Goal: Task Accomplishment & Management: Manage account settings

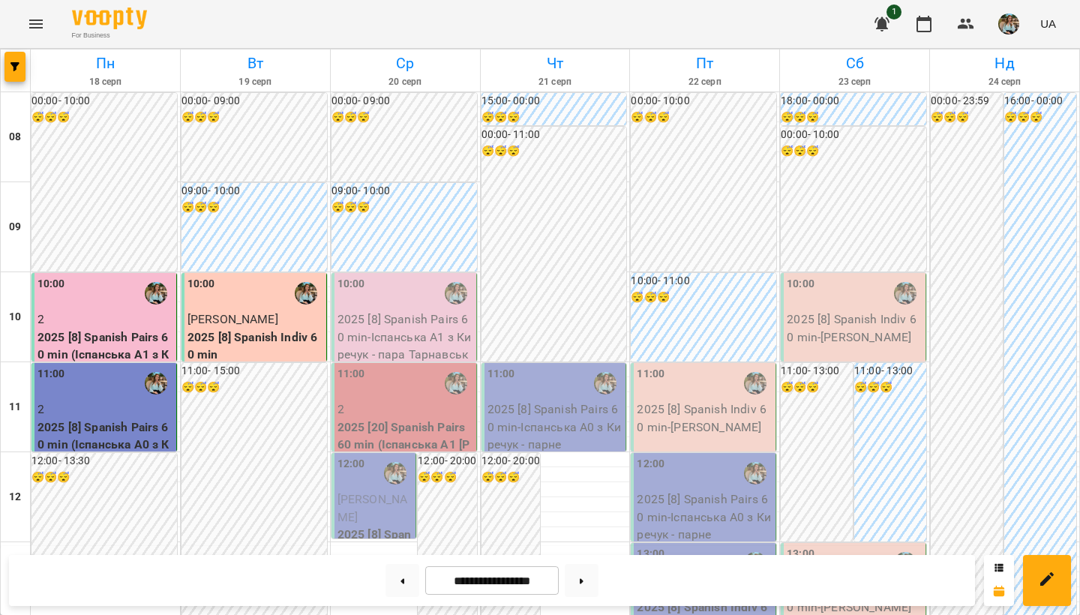
scroll to position [309, 0]
click at [590, 521] on button at bounding box center [582, 580] width 34 height 33
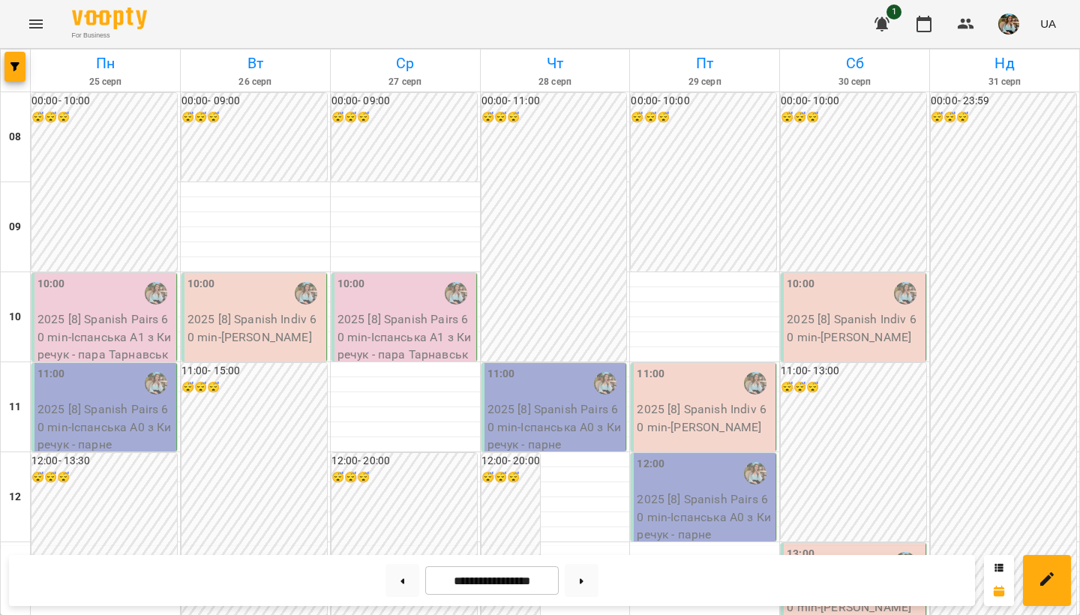
scroll to position [0, 0]
click at [399, 521] on button at bounding box center [403, 580] width 34 height 33
type input "**********"
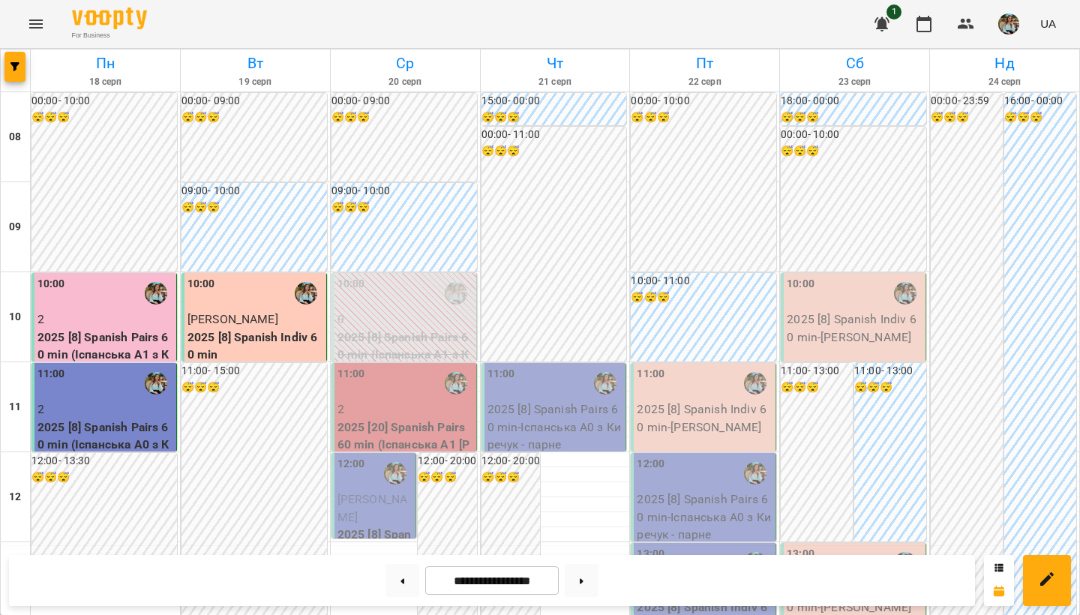
click at [1021, 26] on button "button" at bounding box center [1008, 24] width 39 height 39
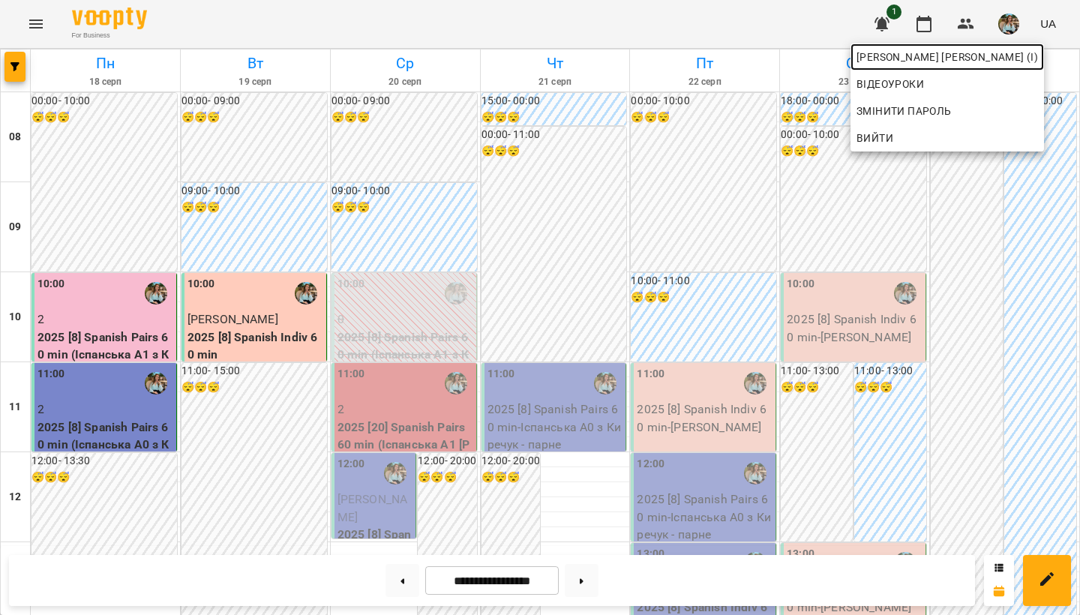
click at [989, 56] on span "[PERSON_NAME] [PERSON_NAME] (і)" at bounding box center [948, 57] width 182 height 18
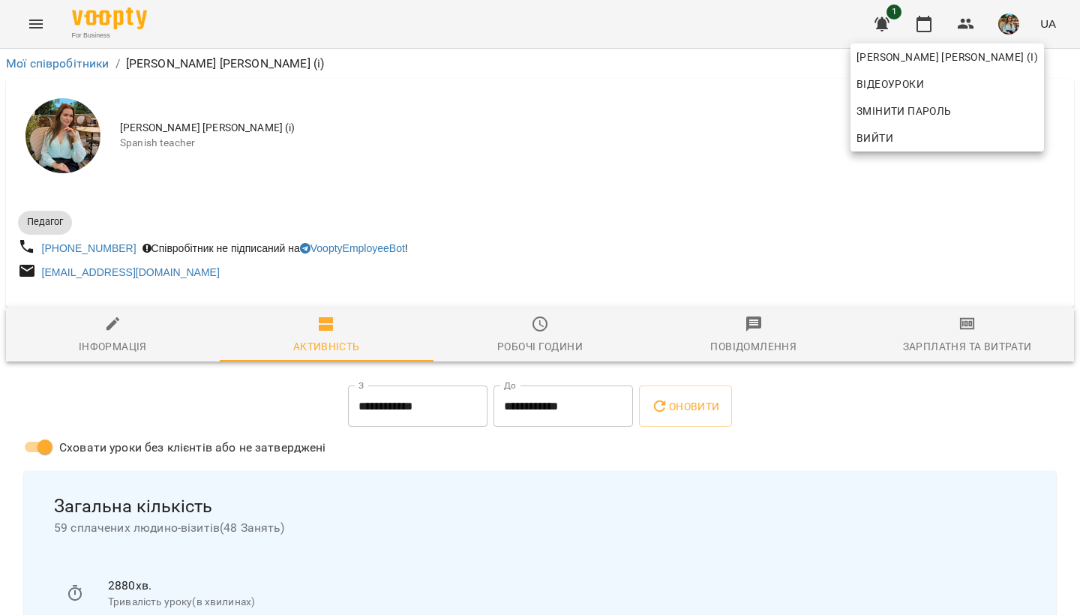
click at [642, 182] on div at bounding box center [540, 307] width 1080 height 615
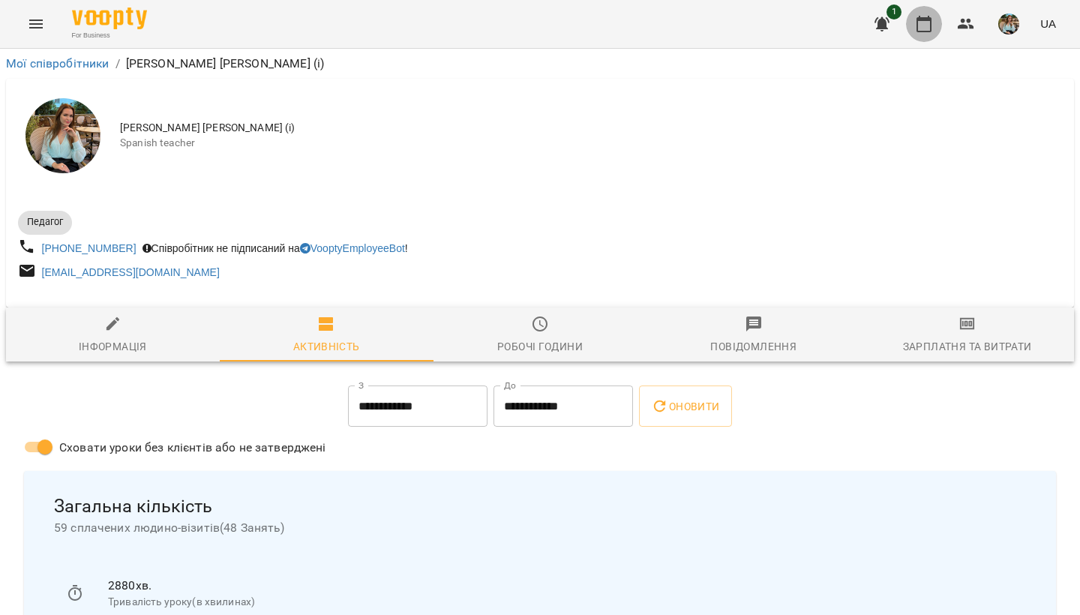
click at [923, 30] on icon "button" at bounding box center [924, 24] width 18 height 18
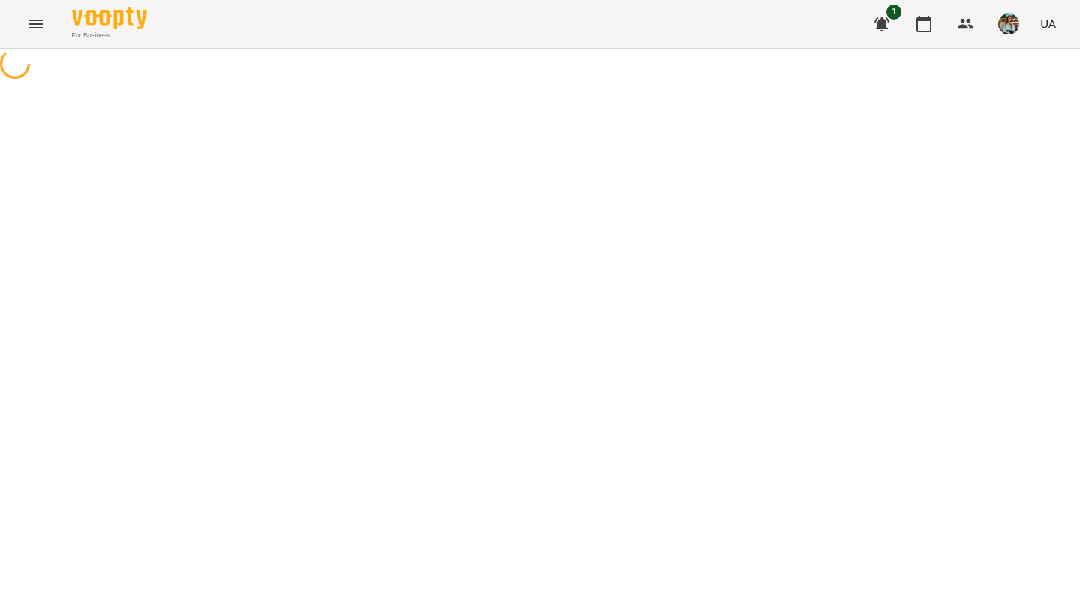
click at [1002, 35] on button "button" at bounding box center [1008, 24] width 39 height 39
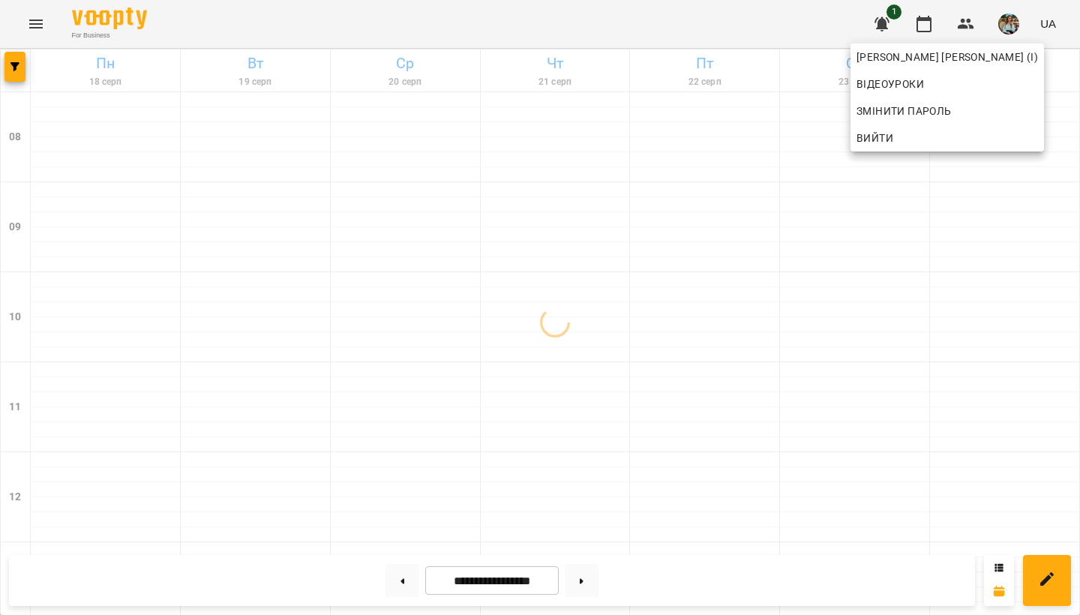
click at [933, 22] on div at bounding box center [540, 307] width 1080 height 615
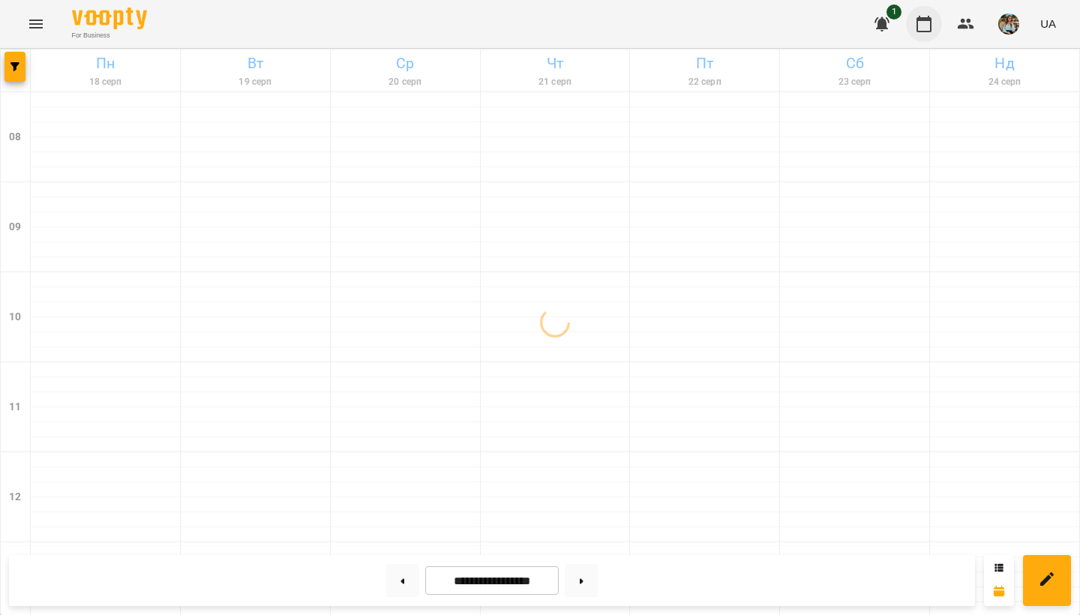
click at [925, 23] on icon "button" at bounding box center [924, 24] width 18 height 18
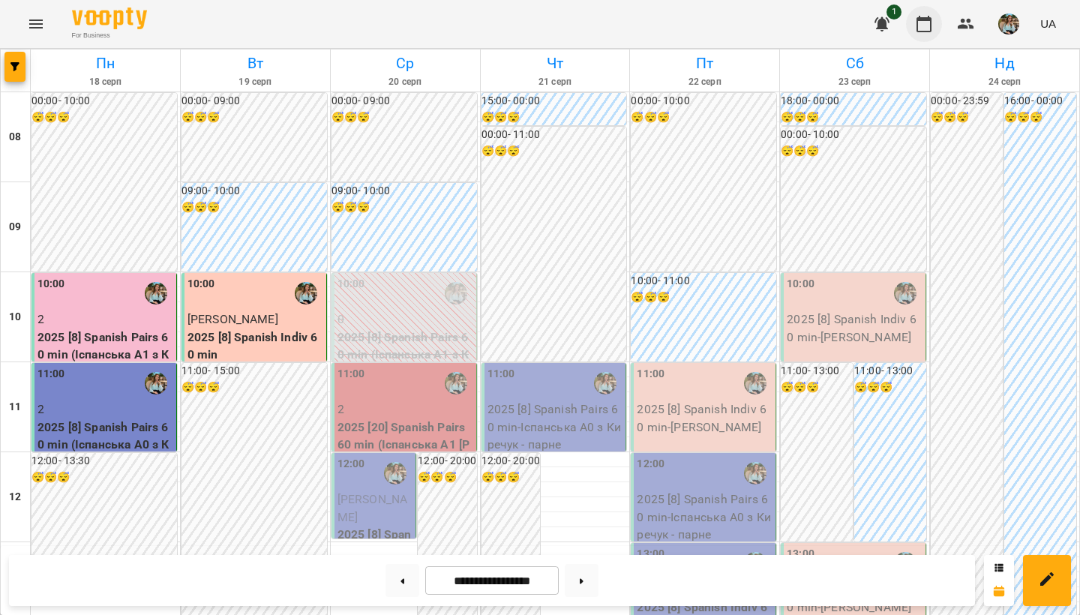
click at [928, 25] on icon "button" at bounding box center [924, 24] width 18 height 18
click at [1014, 31] on img "button" at bounding box center [1008, 24] width 21 height 21
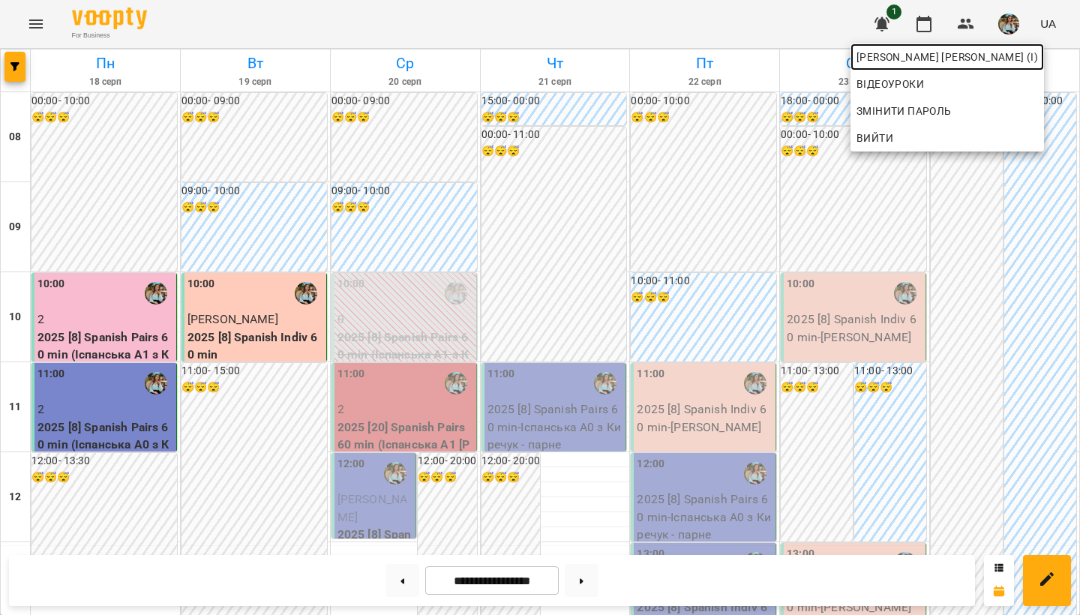
click at [921, 53] on span "[PERSON_NAME] [PERSON_NAME] (і)" at bounding box center [948, 57] width 182 height 18
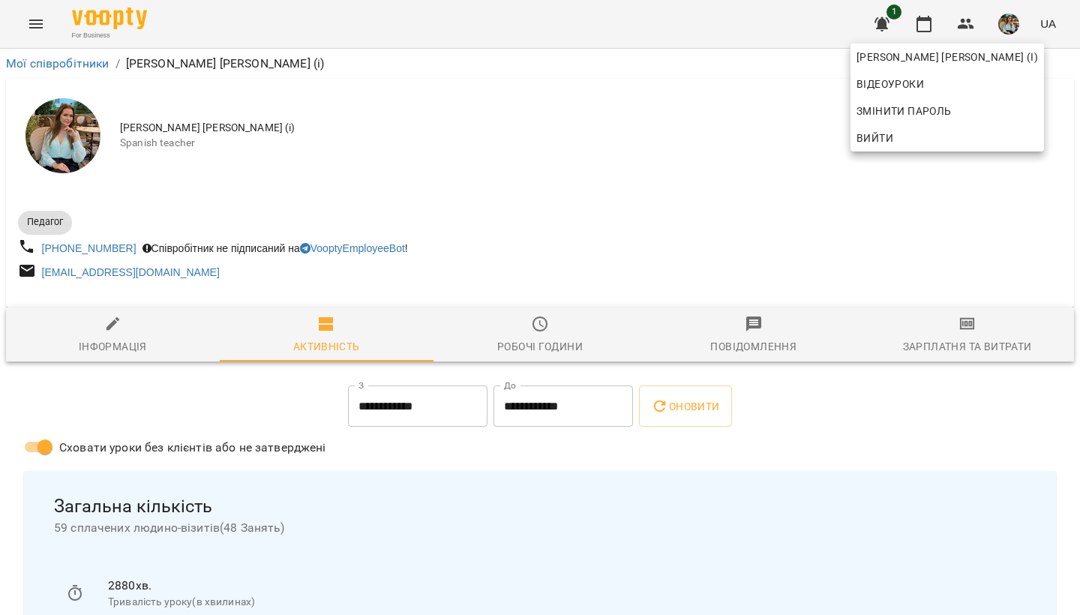
click at [927, 24] on div at bounding box center [540, 307] width 1080 height 615
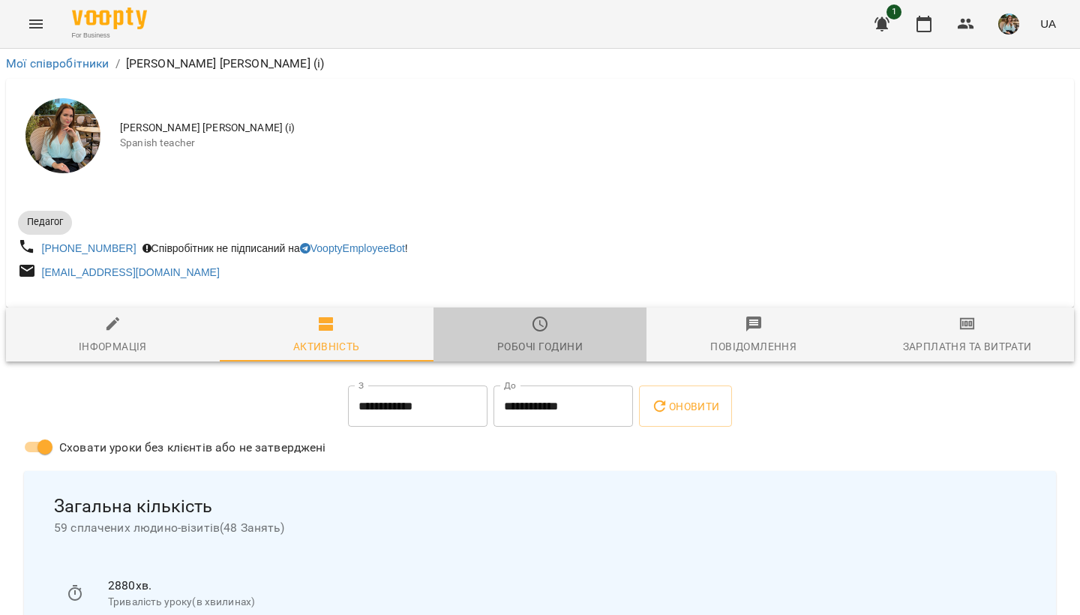
click at [552, 331] on span "Робочі години" at bounding box center [541, 335] width 196 height 41
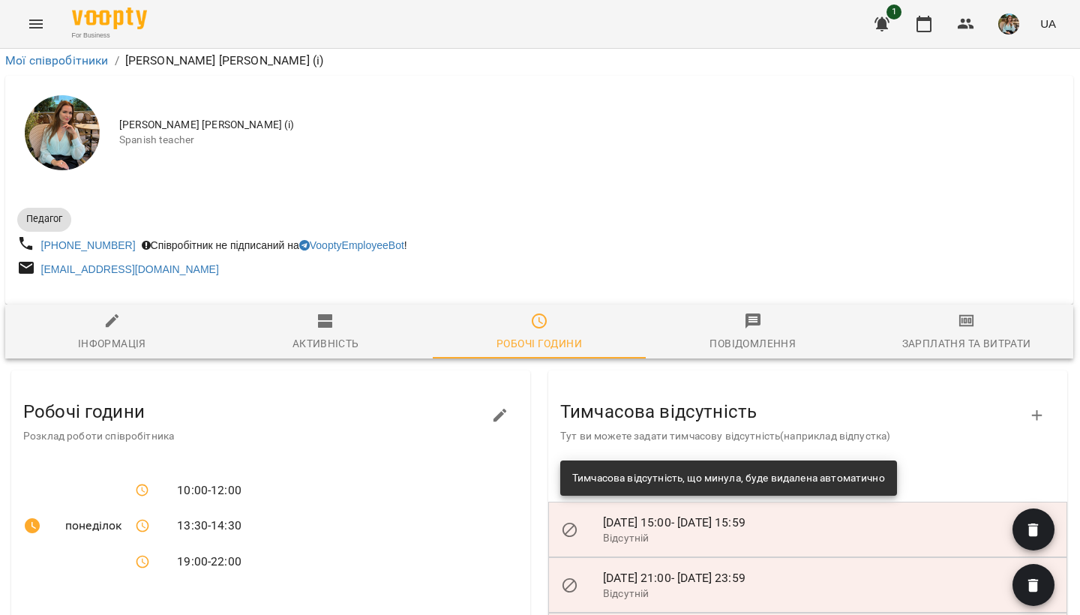
scroll to position [1040, 1]
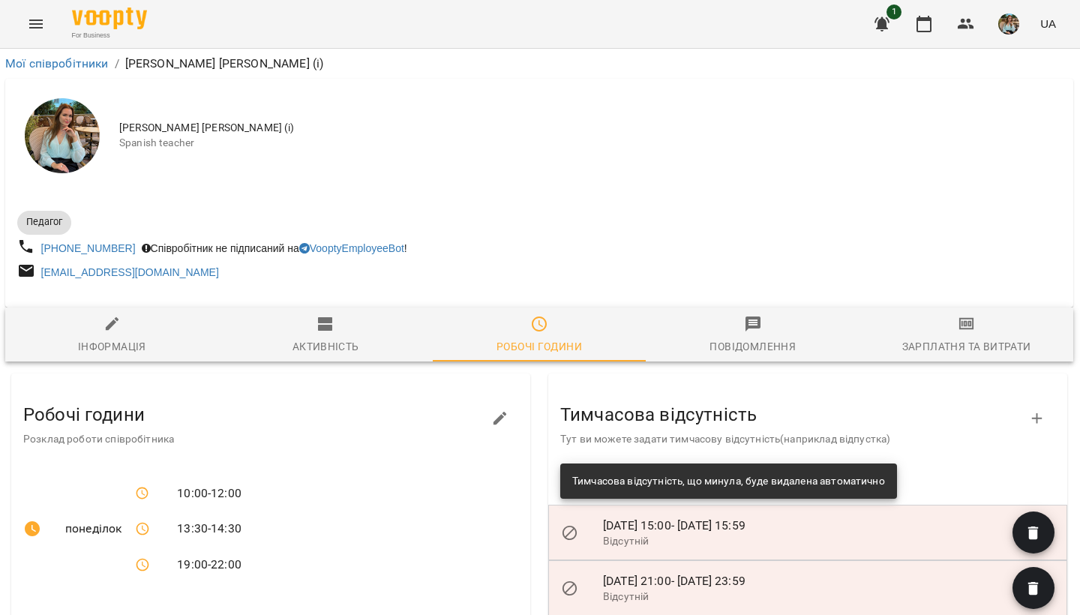
scroll to position [0, 1]
click at [1004, 35] on button "button" at bounding box center [1008, 24] width 39 height 39
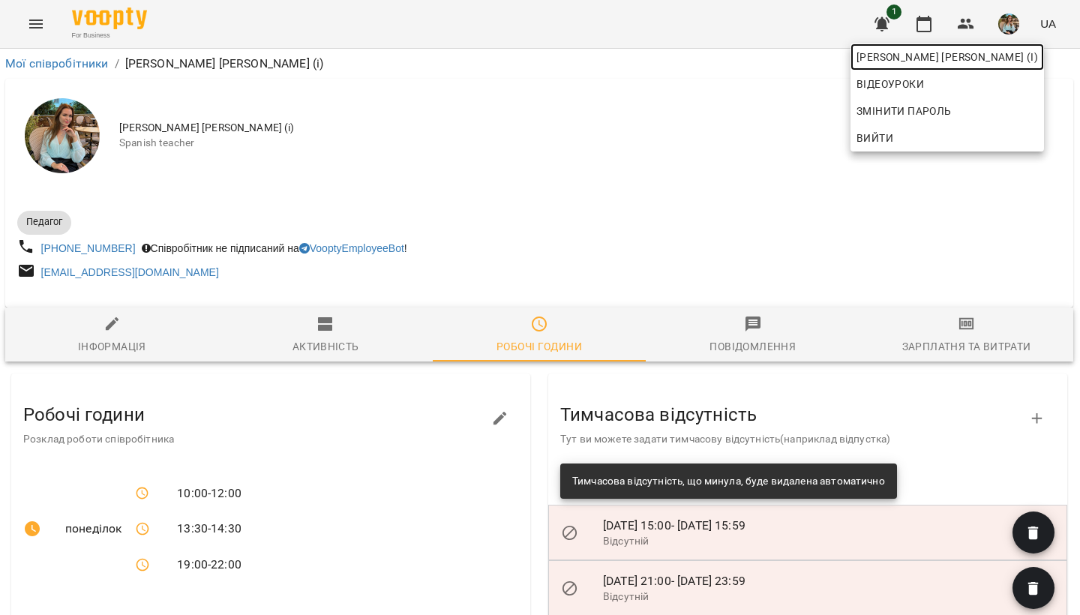
click at [971, 55] on span "[PERSON_NAME] [PERSON_NAME] (і)" at bounding box center [948, 57] width 182 height 18
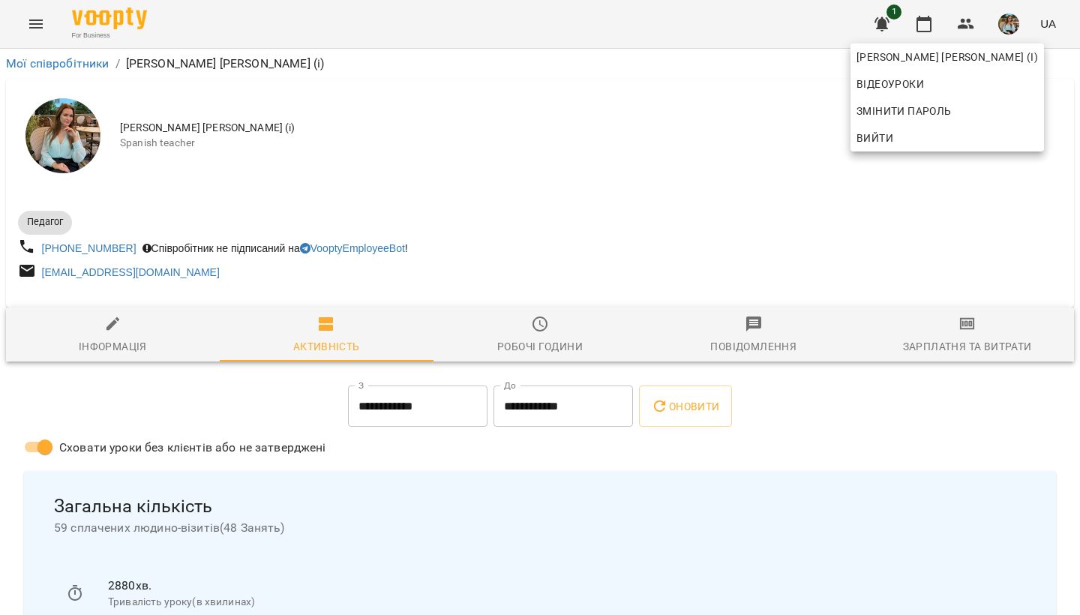
click at [573, 190] on div at bounding box center [540, 307] width 1080 height 615
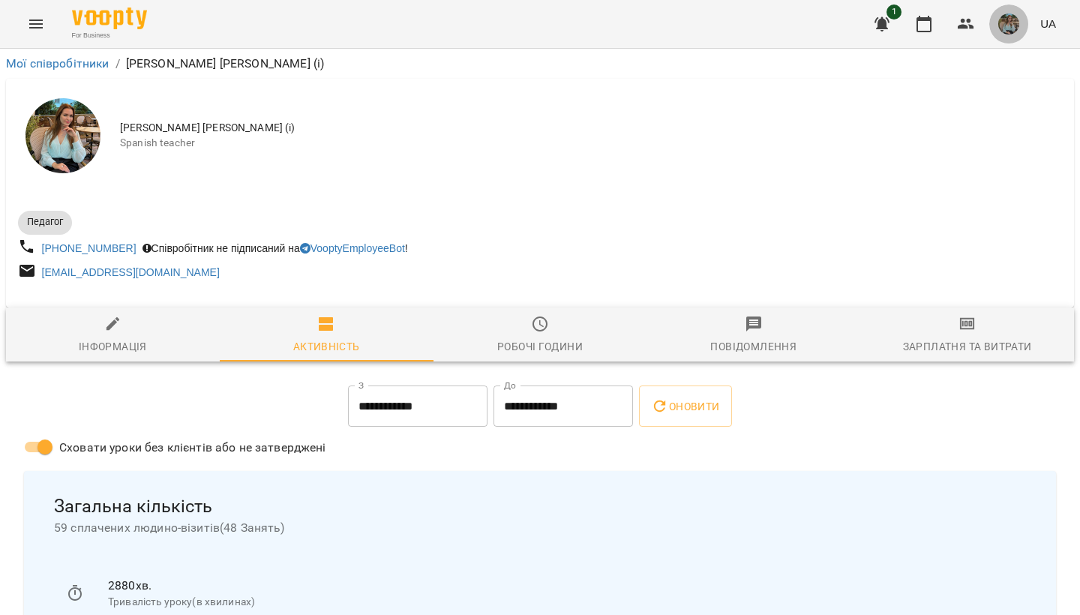
click at [1006, 19] on img "button" at bounding box center [1008, 24] width 21 height 21
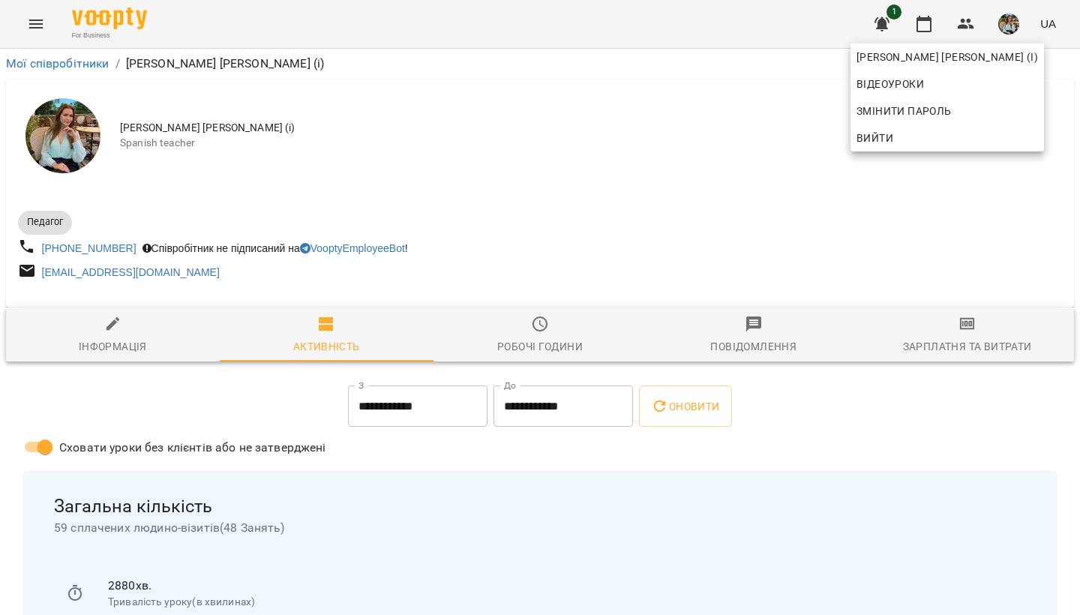
click at [925, 23] on div at bounding box center [540, 307] width 1080 height 615
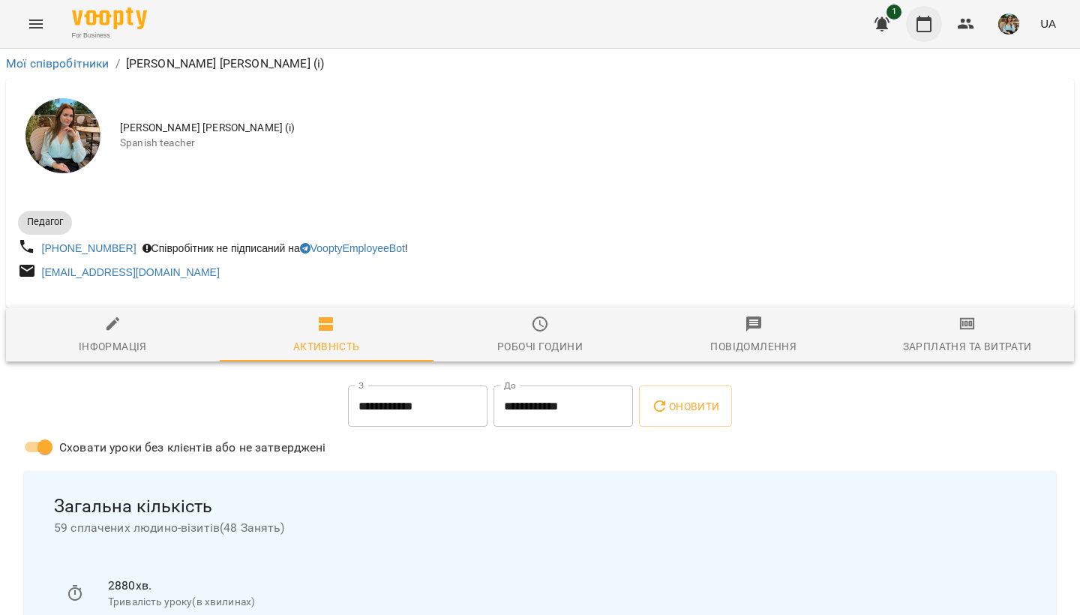
click at [926, 28] on icon "button" at bounding box center [924, 24] width 18 height 18
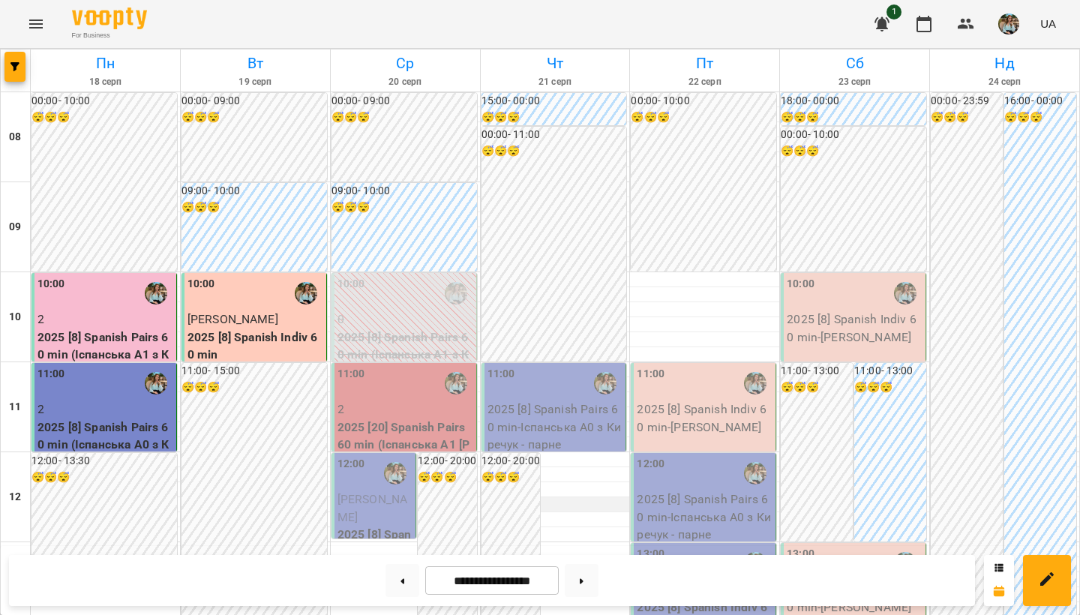
scroll to position [116, 0]
click at [586, 590] on button at bounding box center [582, 580] width 34 height 33
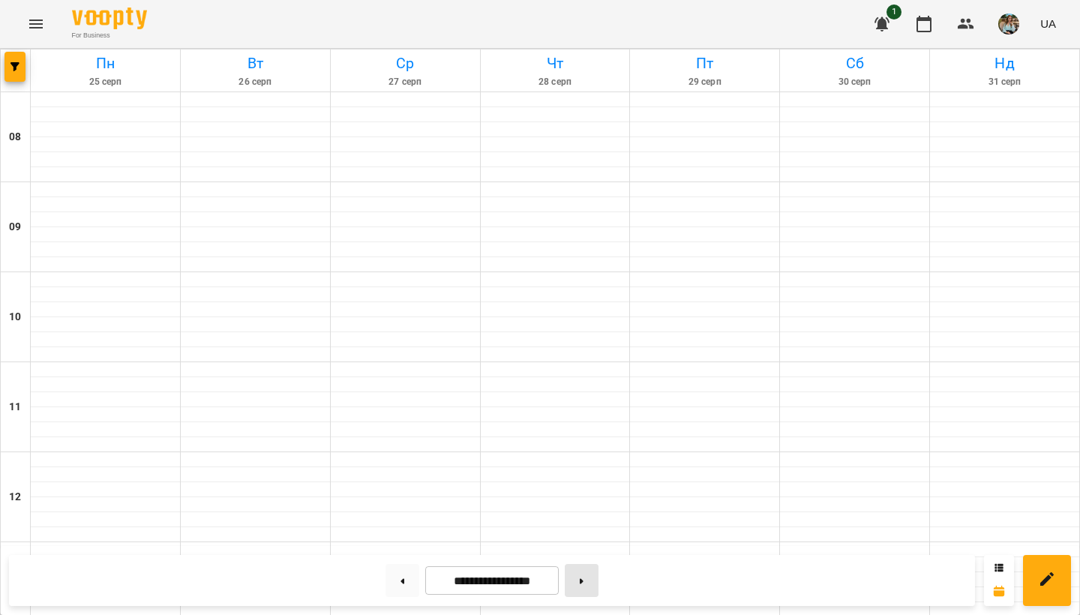
type input "**********"
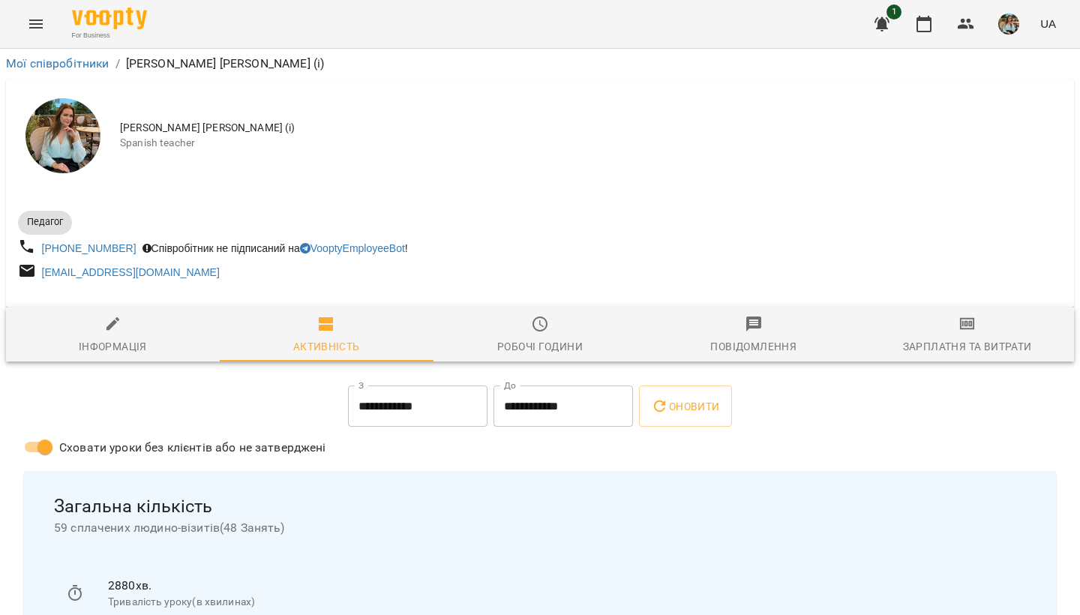
click at [1010, 27] on img "button" at bounding box center [1008, 24] width 21 height 21
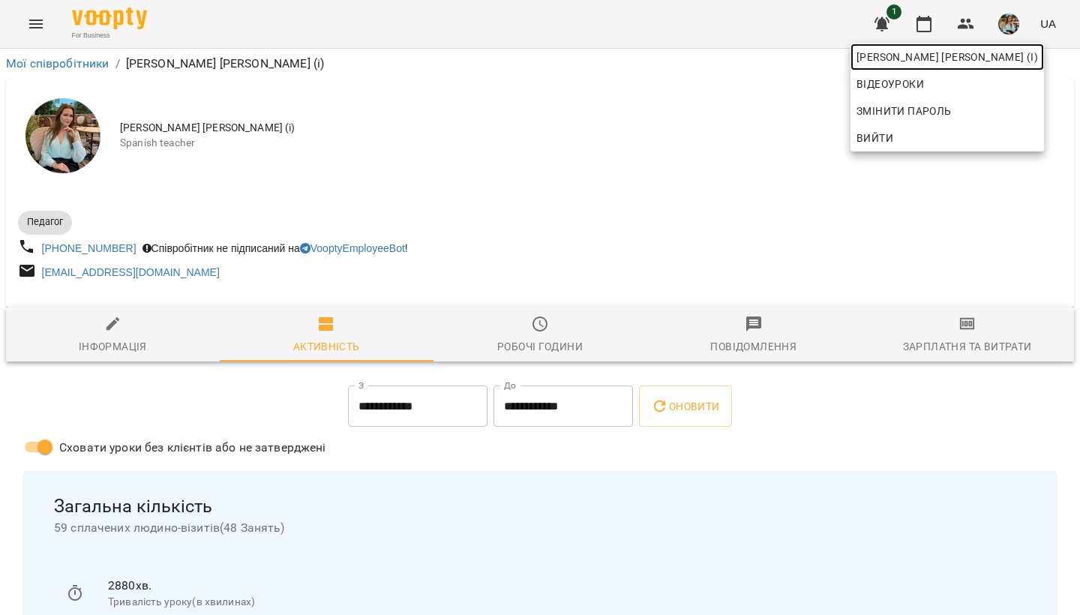
click at [997, 56] on span "[PERSON_NAME] [PERSON_NAME] (і)" at bounding box center [948, 57] width 182 height 18
click at [733, 143] on div at bounding box center [540, 307] width 1080 height 615
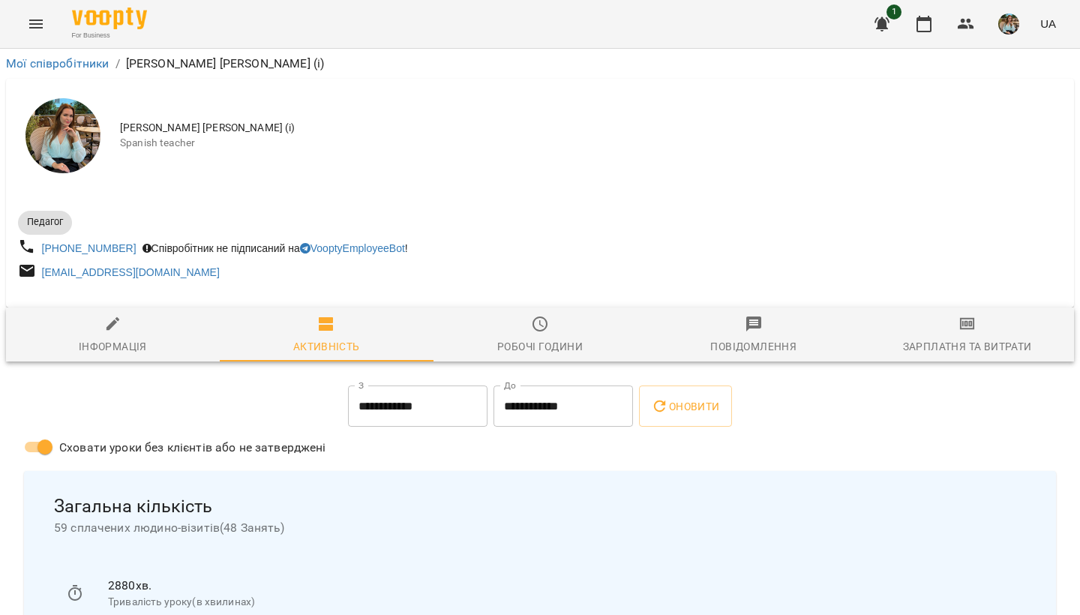
click at [1013, 22] on img "button" at bounding box center [1008, 24] width 21 height 21
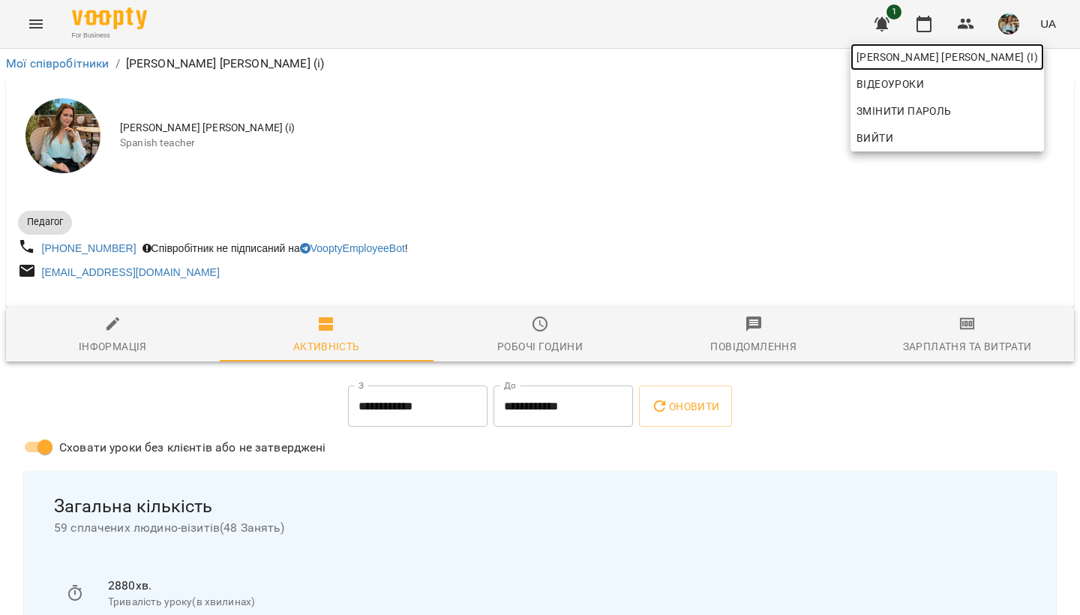
click at [990, 59] on span "[PERSON_NAME] [PERSON_NAME] (і)" at bounding box center [948, 57] width 182 height 18
click at [925, 32] on div at bounding box center [540, 307] width 1080 height 615
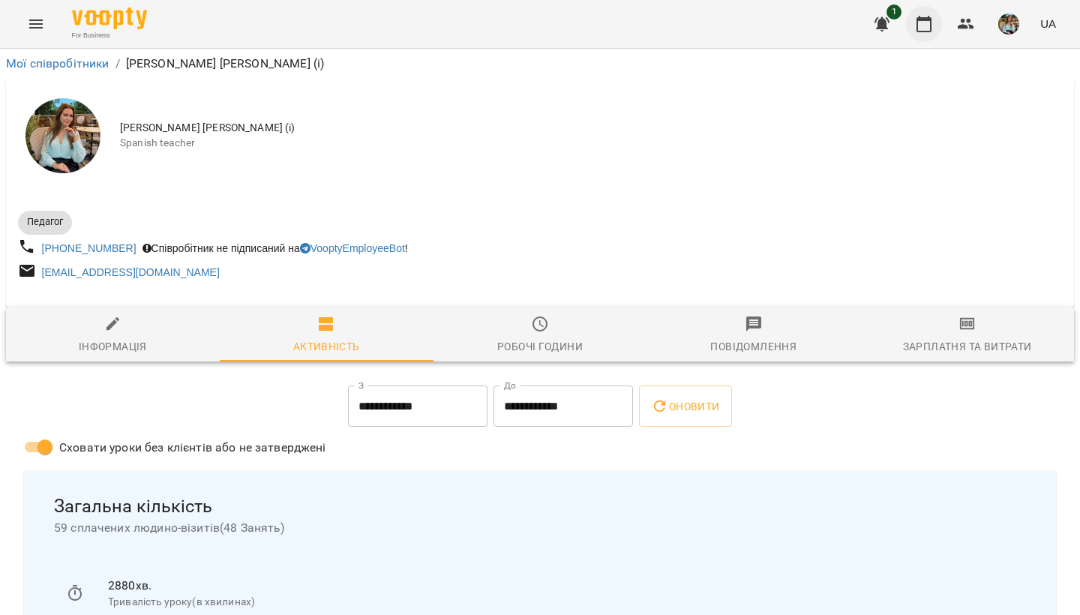
click at [926, 29] on icon "button" at bounding box center [924, 24] width 18 height 18
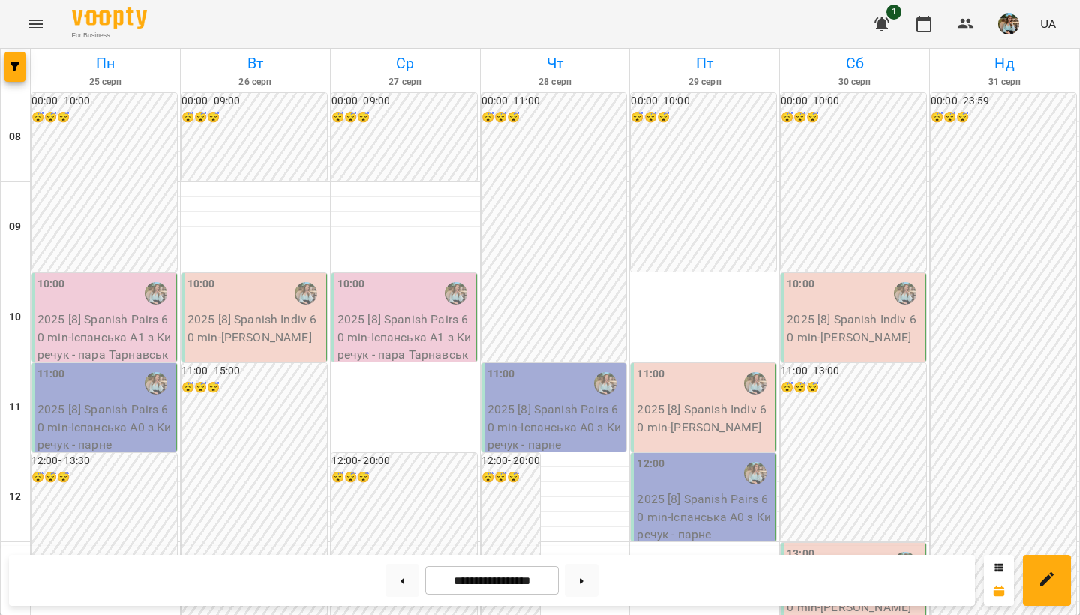
scroll to position [164, 0]
click at [1006, 22] on img "button" at bounding box center [1008, 24] width 21 height 21
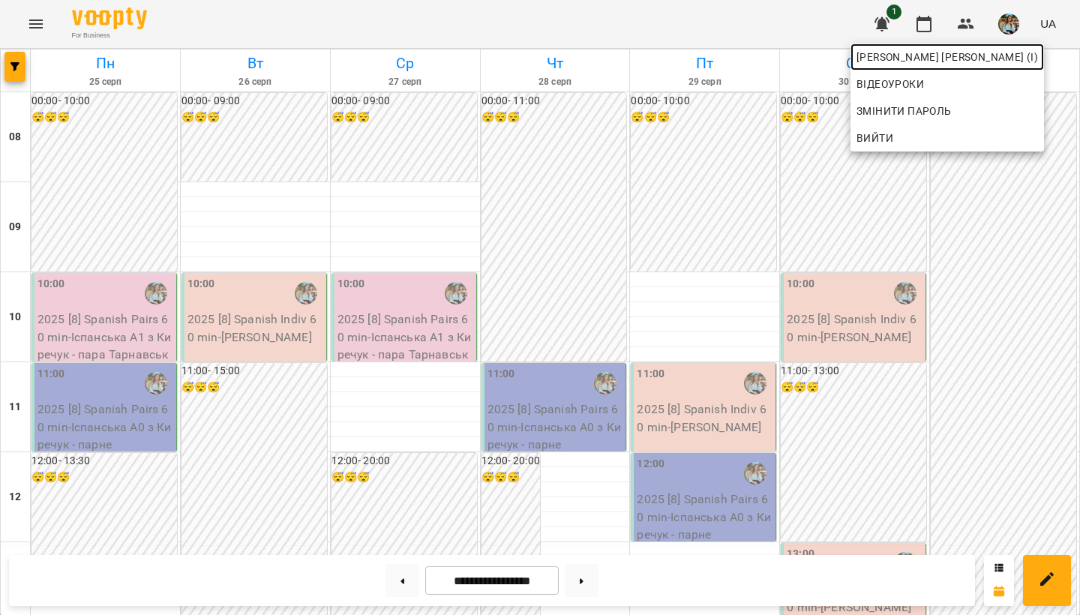
click at [968, 61] on span "[PERSON_NAME] [PERSON_NAME] (і)" at bounding box center [948, 57] width 182 height 18
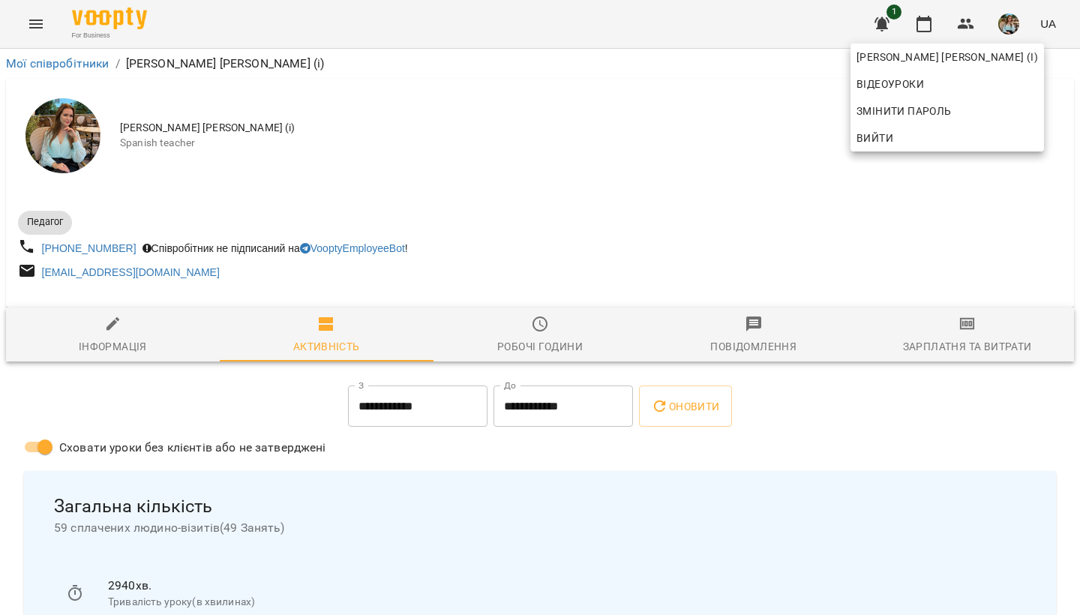
click at [626, 216] on div at bounding box center [540, 307] width 1080 height 615
